Goal: Transaction & Acquisition: Purchase product/service

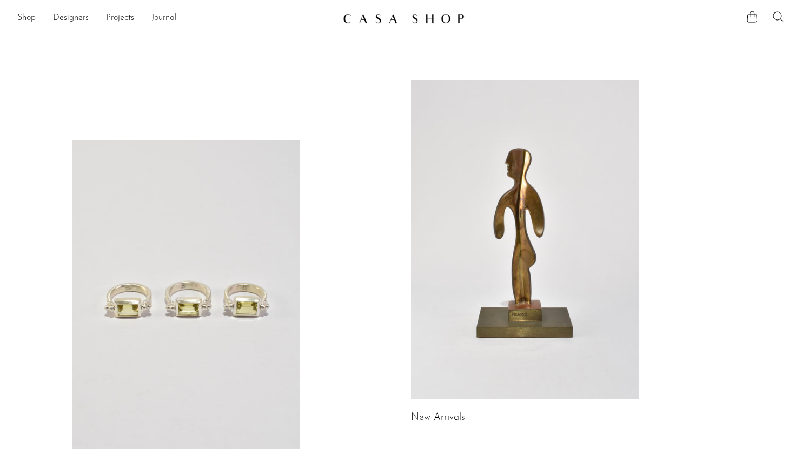
click at [781, 15] on icon at bounding box center [777, 16] width 10 height 10
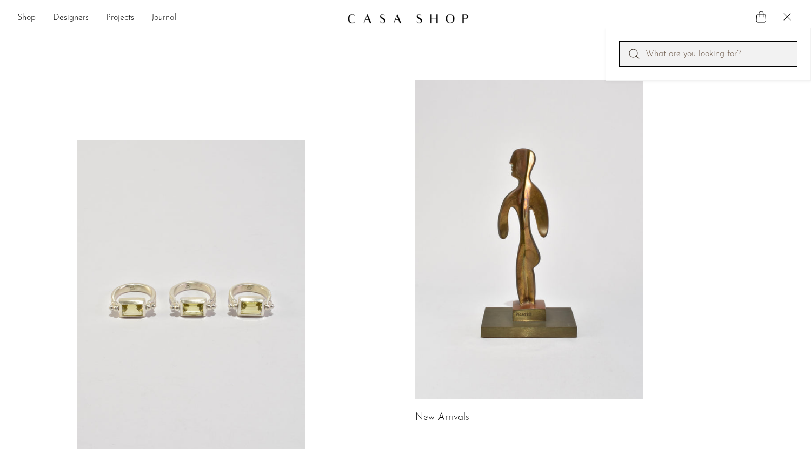
click at [700, 58] on input "Perform a search" at bounding box center [708, 54] width 178 height 26
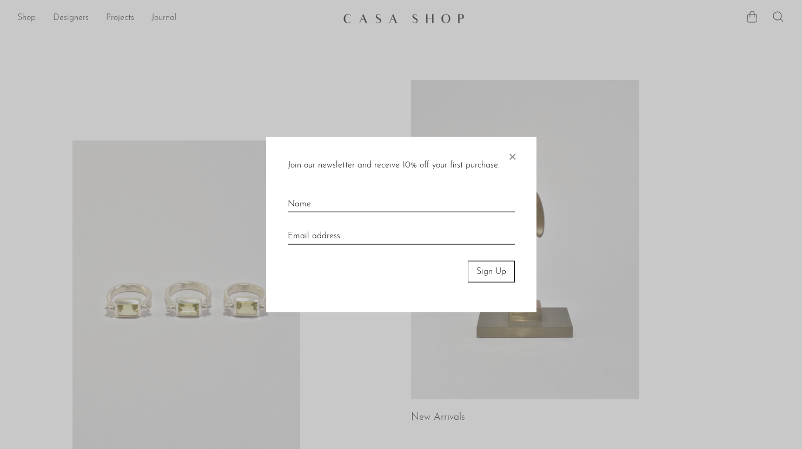
click at [515, 167] on span "×" at bounding box center [511, 154] width 11 height 35
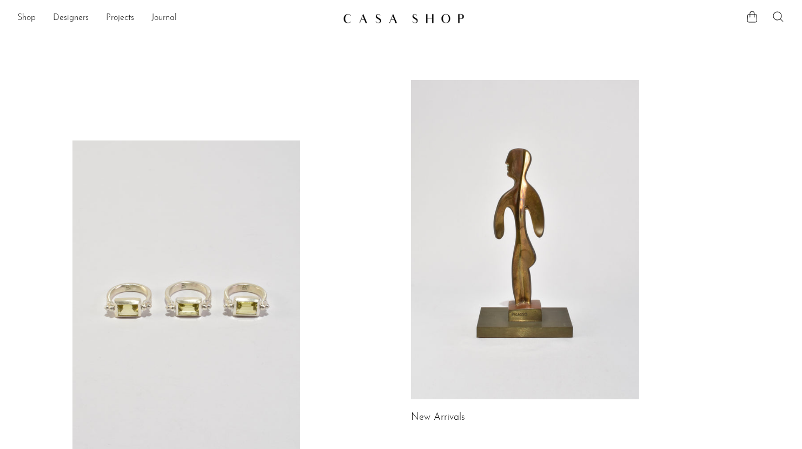
click at [780, 16] on icon at bounding box center [777, 16] width 13 height 13
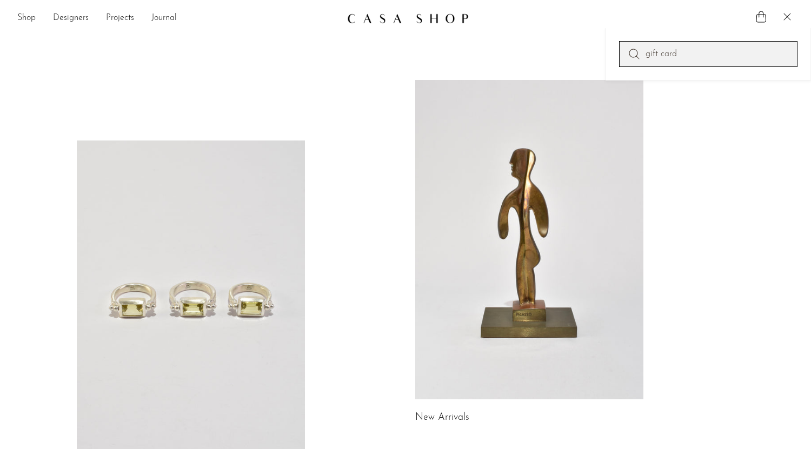
type input "gift card"
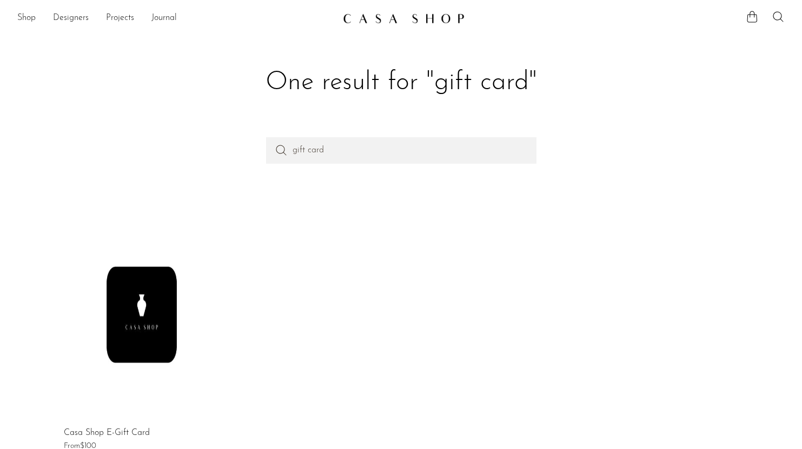
click at [136, 318] on link at bounding box center [142, 310] width 156 height 216
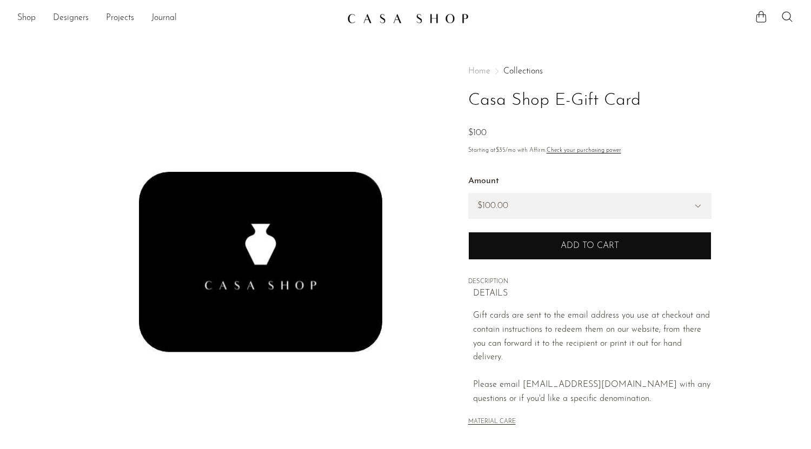
click at [492, 250] on button "Add to cart" at bounding box center [589, 246] width 243 height 28
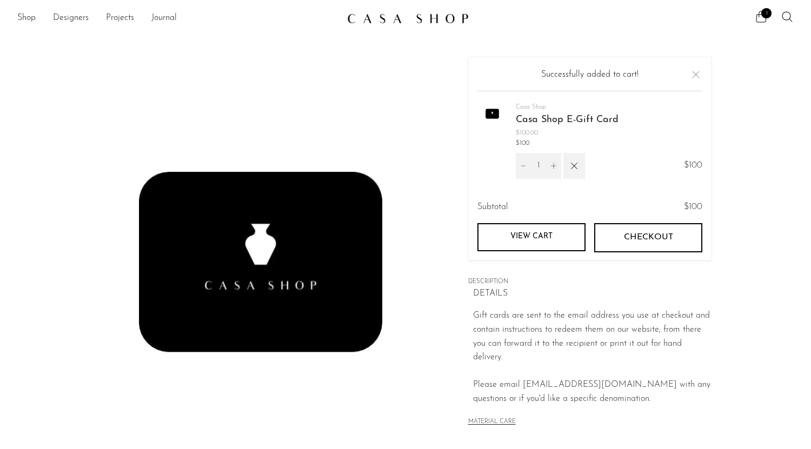
click at [646, 237] on span "Checkout" at bounding box center [647, 237] width 49 height 10
